Goal: Task Accomplishment & Management: Manage account settings

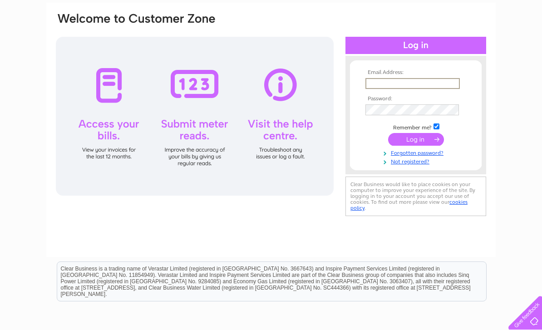
click at [410, 82] on input "text" at bounding box center [413, 83] width 94 height 11
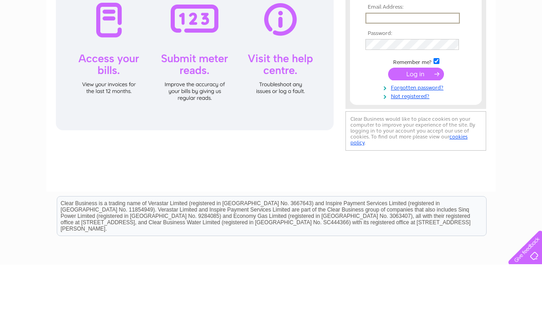
type input "[PERSON_NAME][EMAIL_ADDRESS][DOMAIN_NAME]"
click at [416, 140] on input "submit" at bounding box center [416, 138] width 56 height 13
click at [414, 135] on input "submit" at bounding box center [416, 138] width 56 height 13
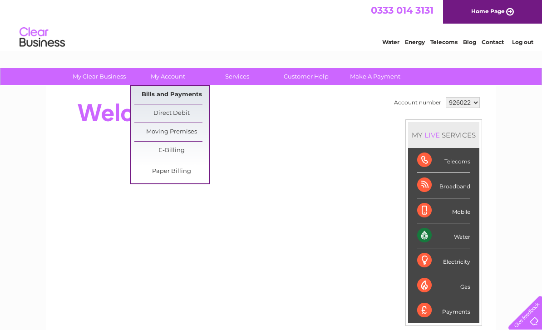
click at [146, 96] on link "Bills and Payments" at bounding box center [171, 95] width 75 height 18
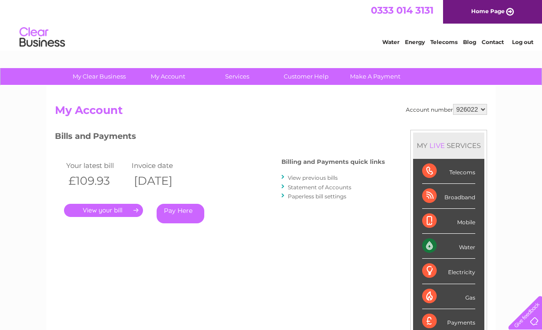
click at [92, 205] on link "." at bounding box center [103, 210] width 79 height 13
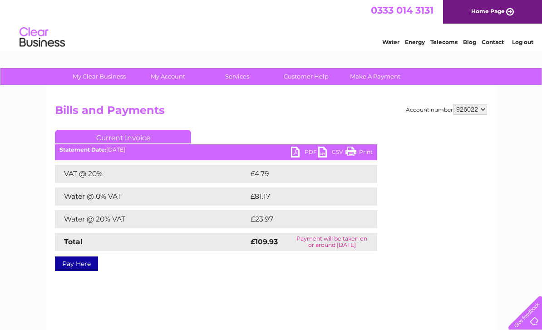
click at [301, 155] on link "PDF" at bounding box center [304, 153] width 27 height 13
